Goal: Task Accomplishment & Management: Manage account settings

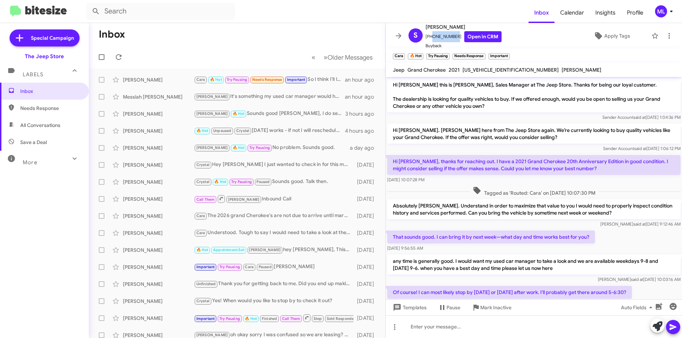
scroll to position [354, 0]
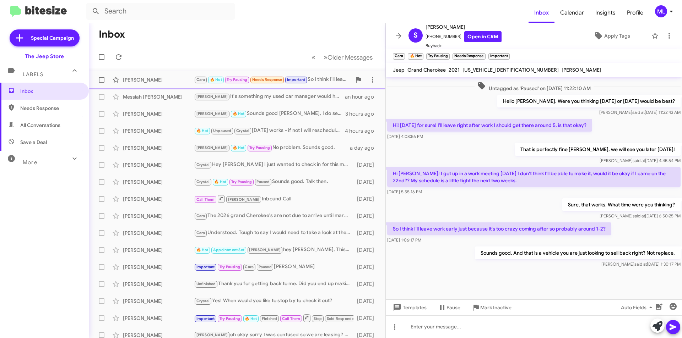
click at [150, 81] on div "[PERSON_NAME]" at bounding box center [158, 79] width 71 height 7
click at [121, 52] on button at bounding box center [119, 57] width 14 height 14
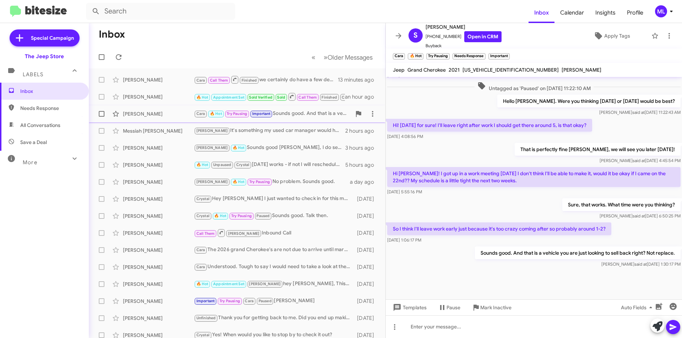
click at [159, 117] on div "[PERSON_NAME]" at bounding box center [158, 113] width 71 height 7
click at [52, 140] on span "Save a Deal" at bounding box center [44, 142] width 89 height 17
type input "in:not-interested"
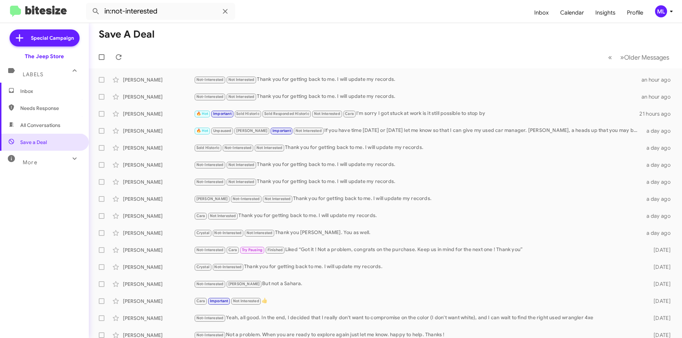
click at [41, 92] on span "Inbox" at bounding box center [50, 91] width 60 height 7
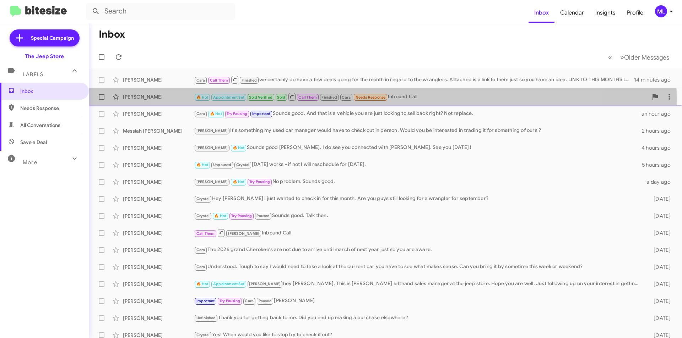
click at [369, 99] on span "Needs Response" at bounding box center [370, 97] width 30 height 5
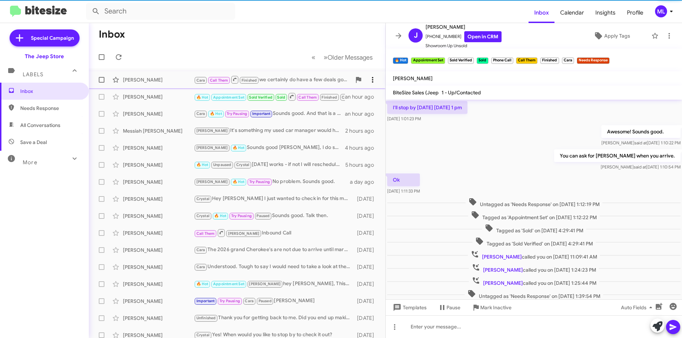
scroll to position [120, 0]
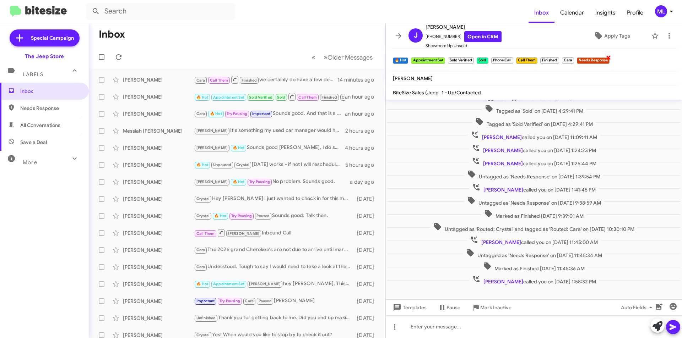
click at [609, 57] on span "×" at bounding box center [608, 57] width 6 height 9
click at [665, 33] on icon at bounding box center [669, 36] width 9 height 9
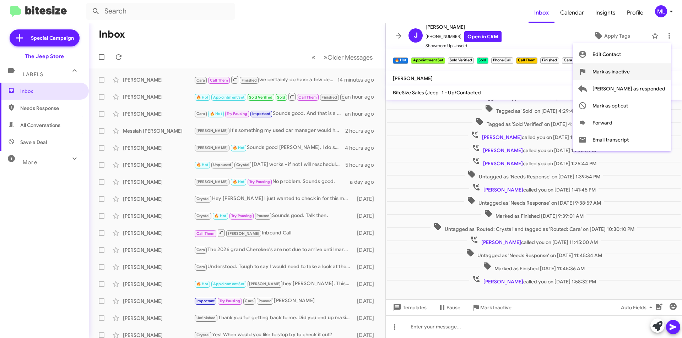
click at [630, 70] on span "Mark as inactive" at bounding box center [610, 71] width 37 height 17
